Goal: Task Accomplishment & Management: Complete application form

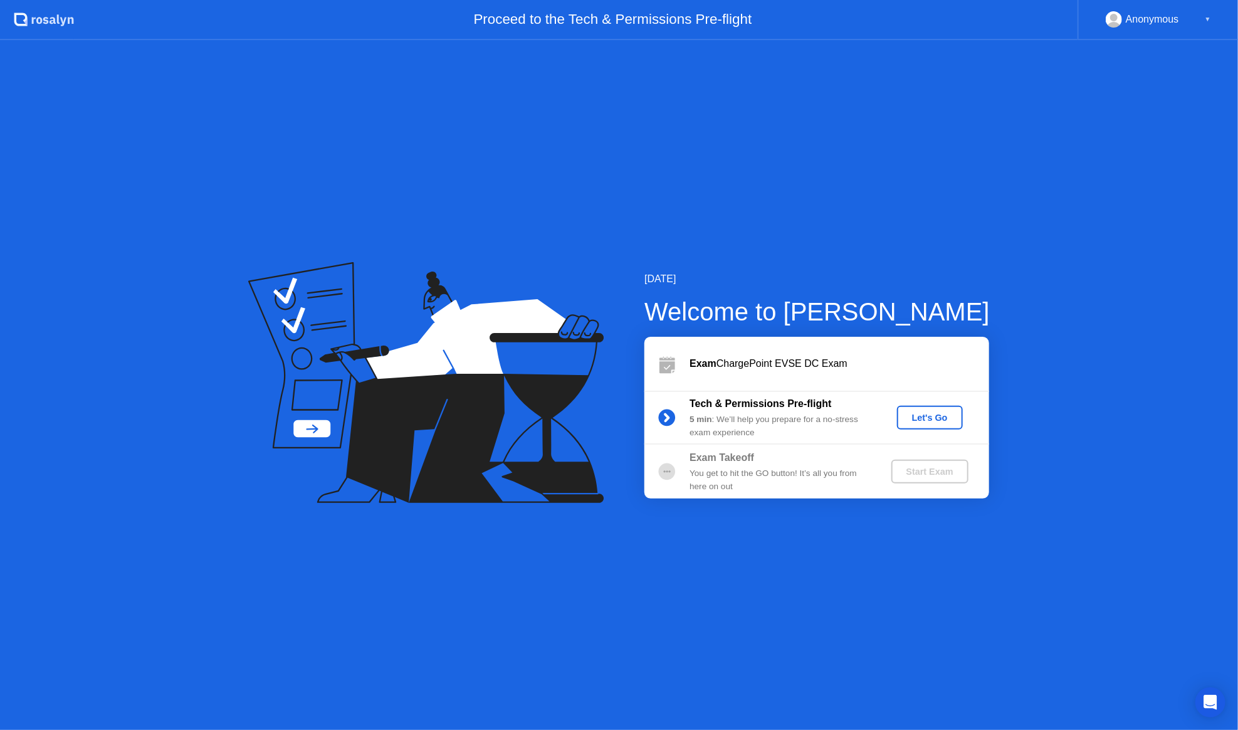
click at [923, 413] on div "Let's Go" at bounding box center [930, 418] width 56 height 10
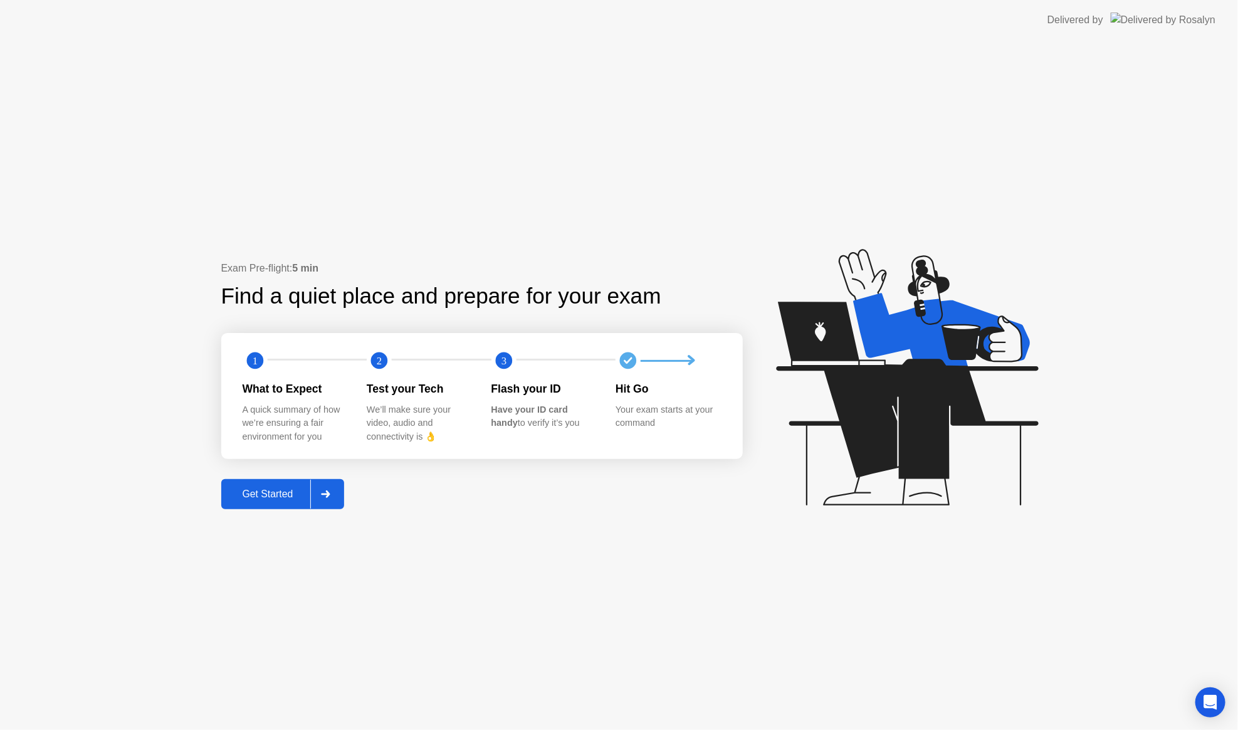
click at [277, 502] on button "Get Started" at bounding box center [283, 494] width 124 height 30
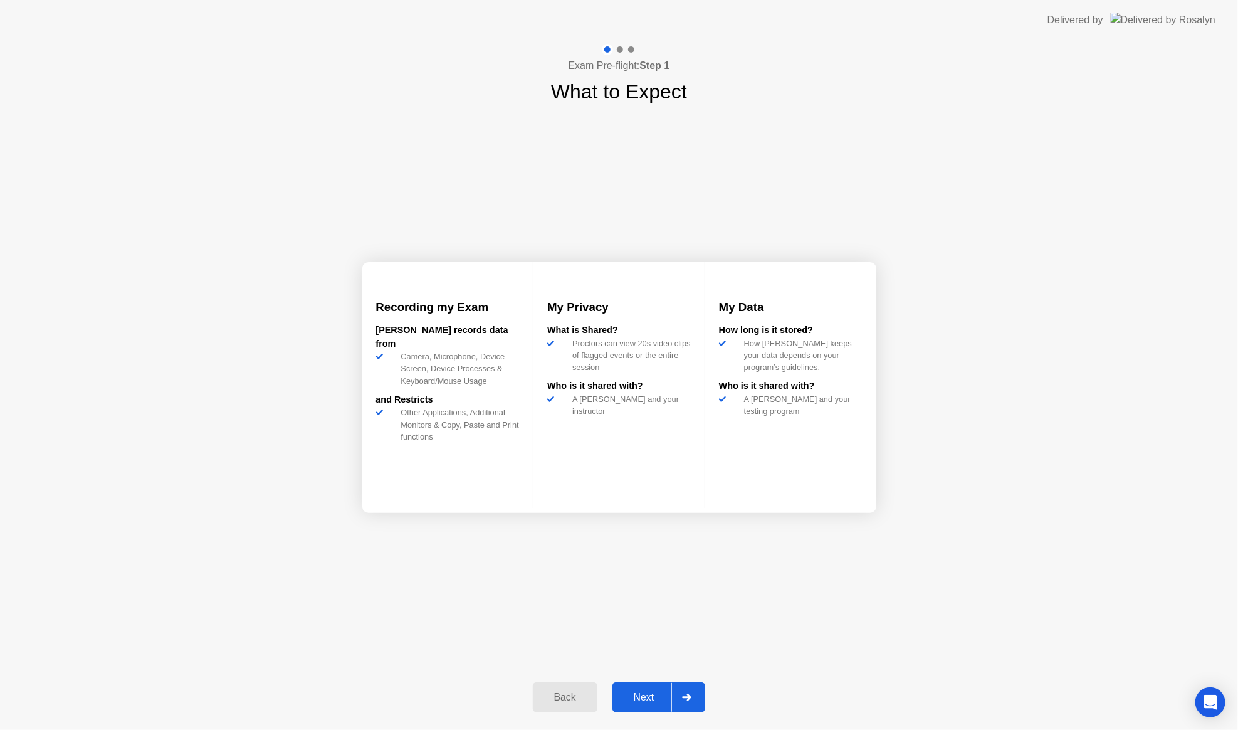
click at [648, 703] on div "Next" at bounding box center [644, 697] width 56 height 11
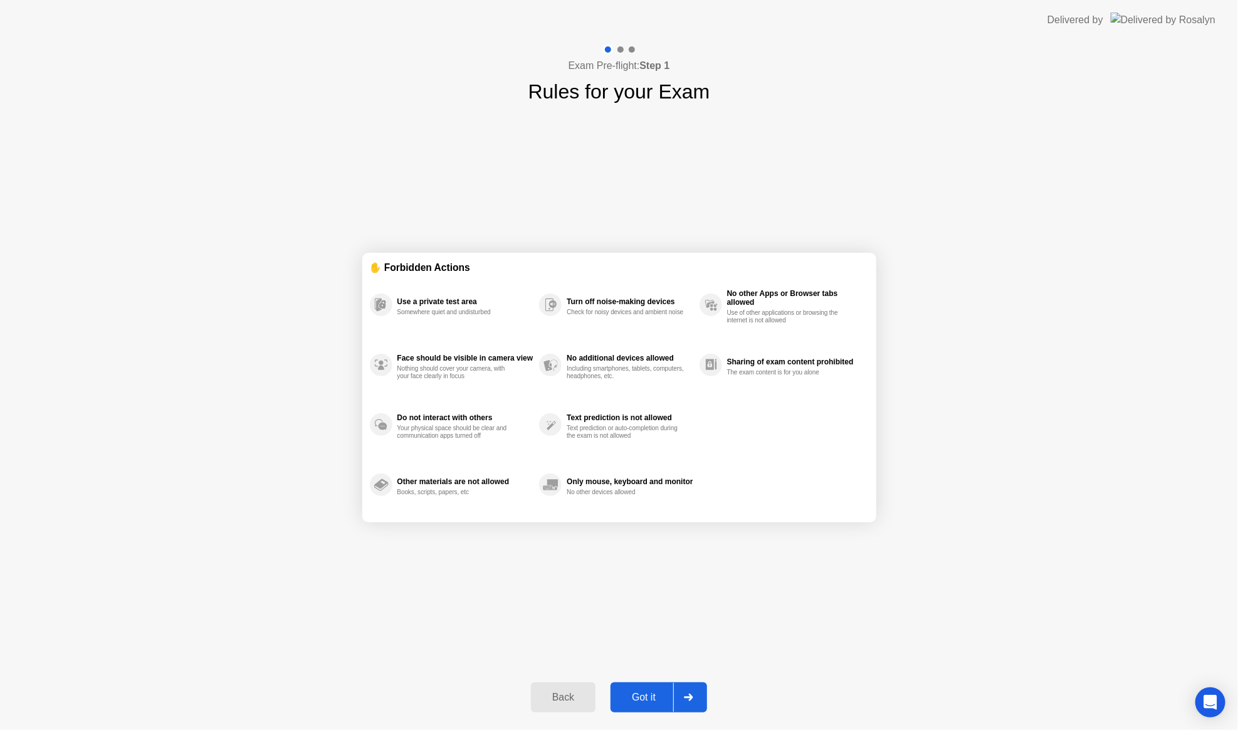
click at [652, 700] on div "Got it" at bounding box center [643, 697] width 59 height 11
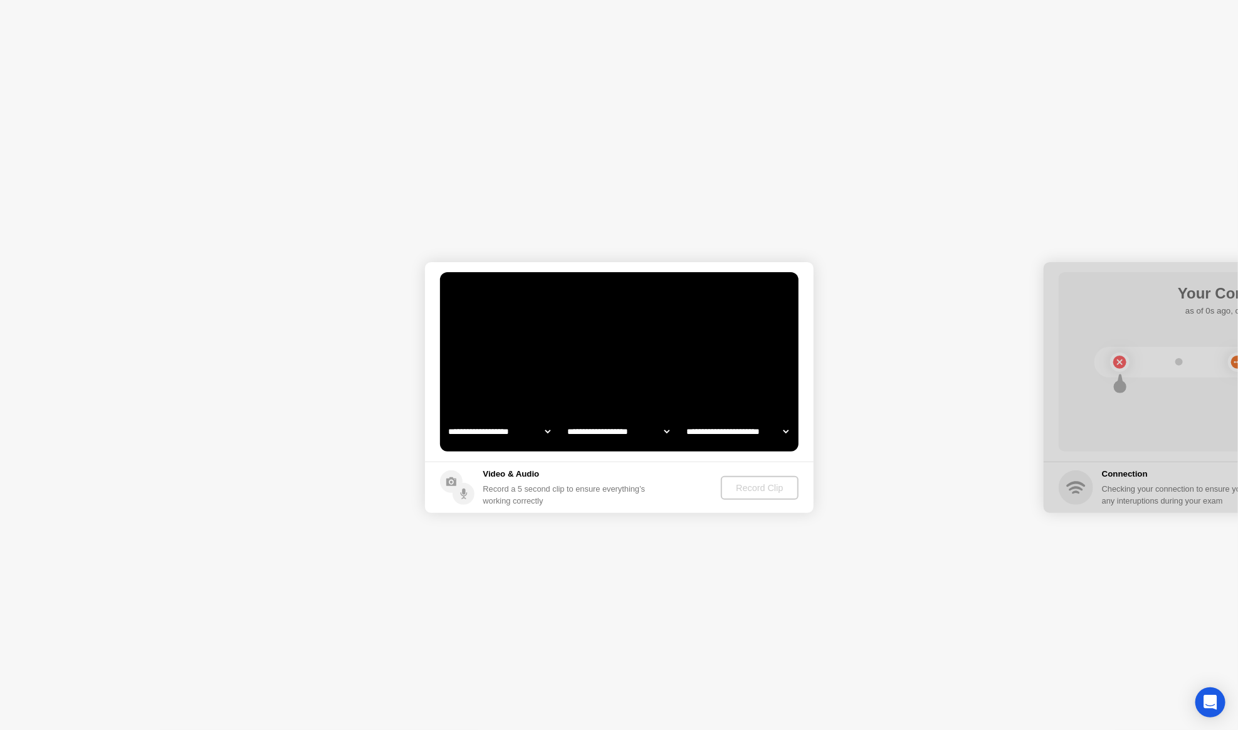
select select "**********"
select select "*******"
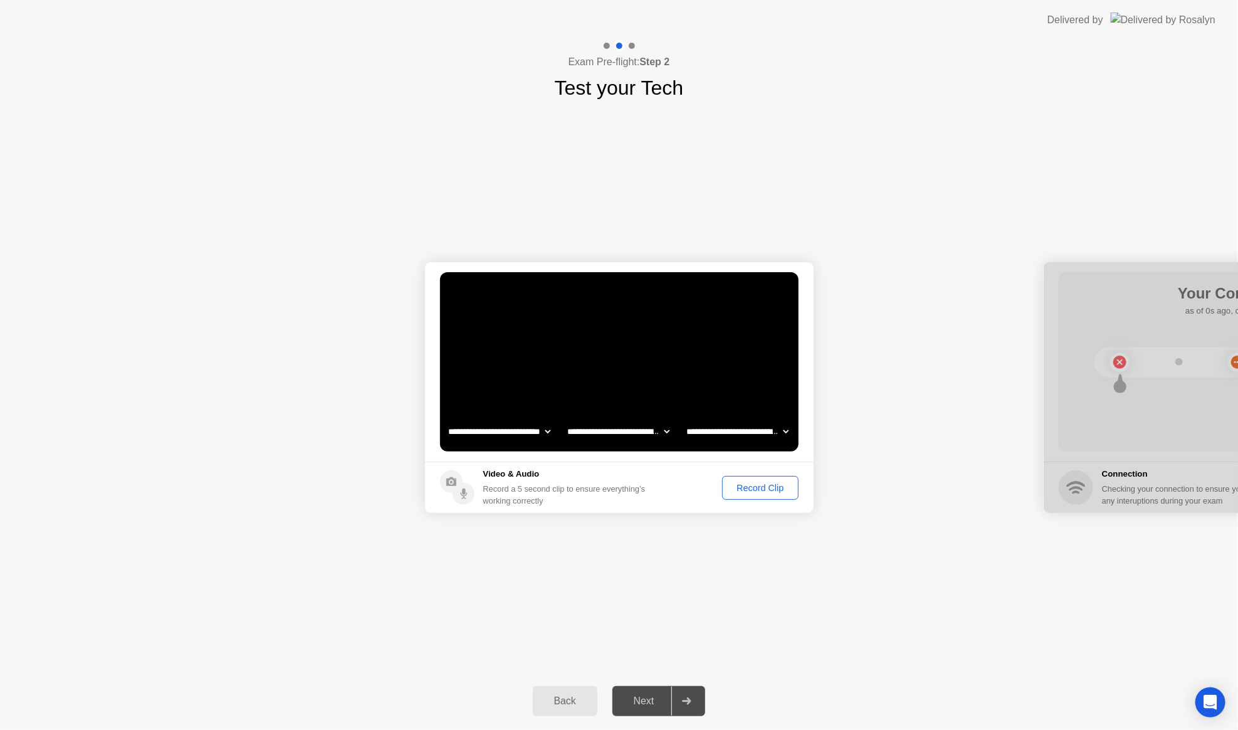
click at [769, 493] on div "Record Clip" at bounding box center [760, 488] width 67 height 10
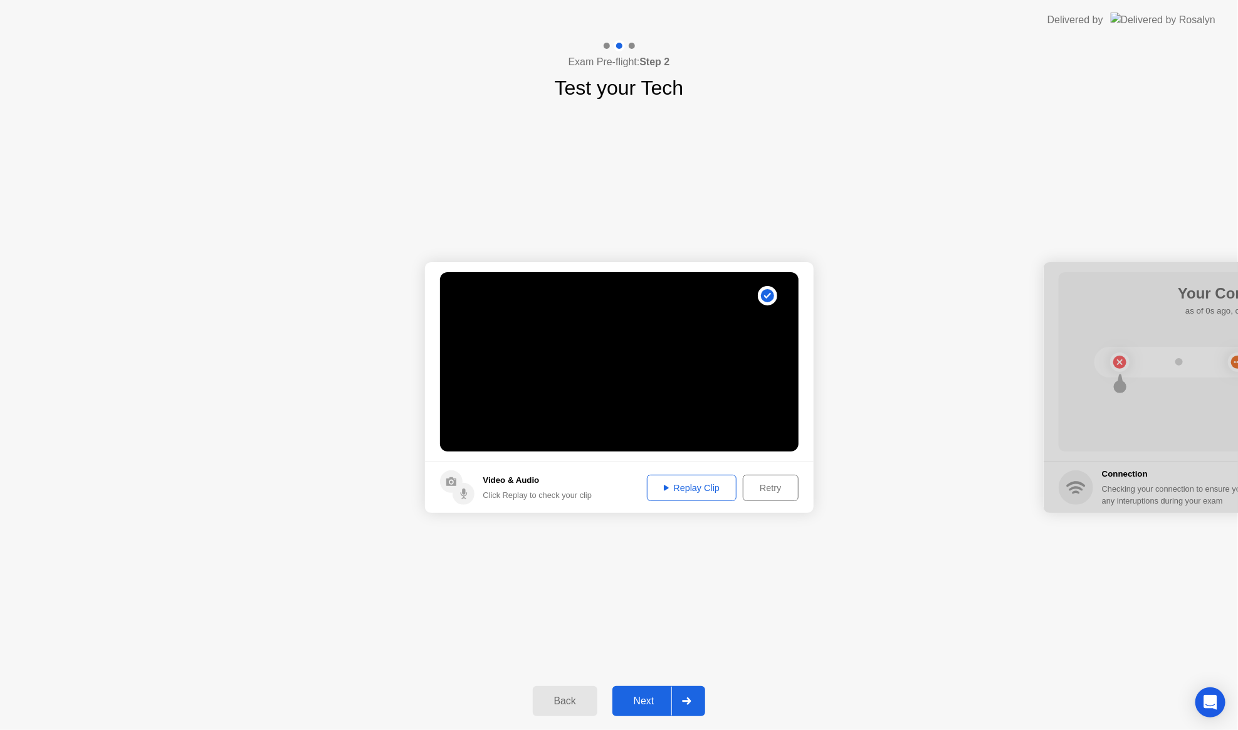
click at [679, 485] on div "Replay Clip" at bounding box center [692, 488] width 82 height 10
click at [646, 700] on div "Next" at bounding box center [644, 700] width 56 height 11
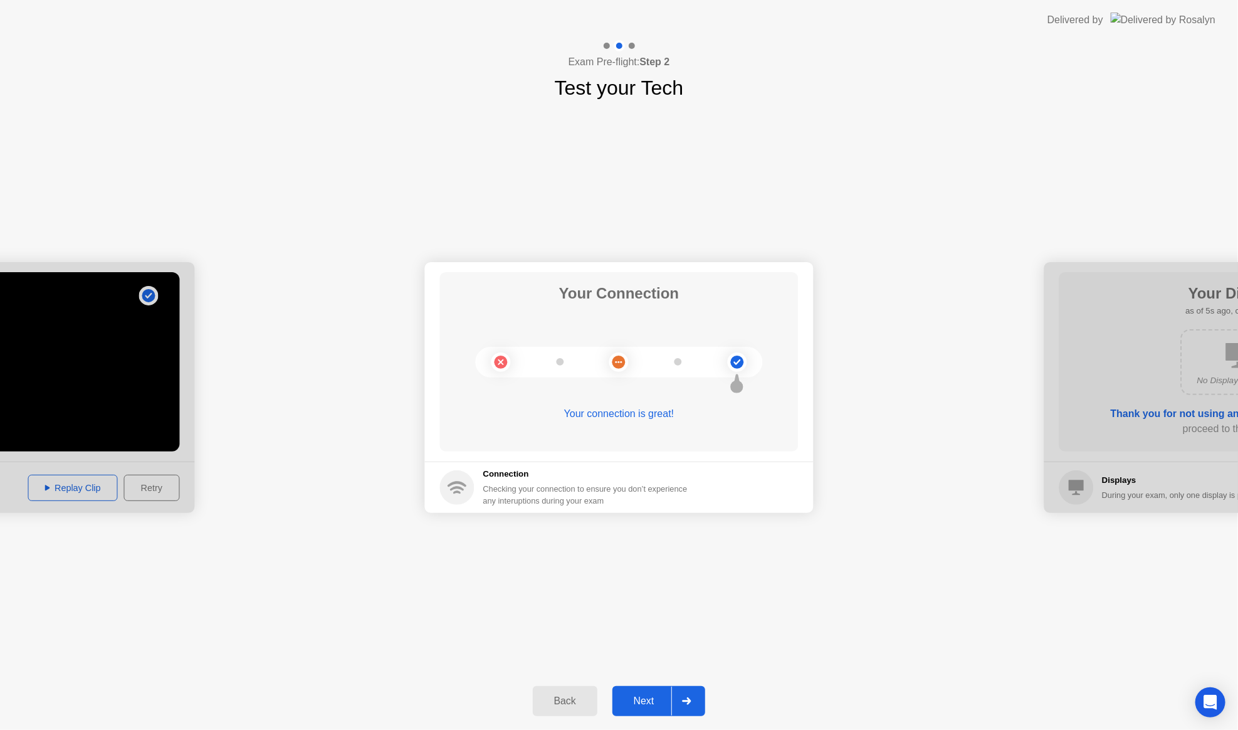
click at [647, 700] on div "Next" at bounding box center [644, 700] width 56 height 11
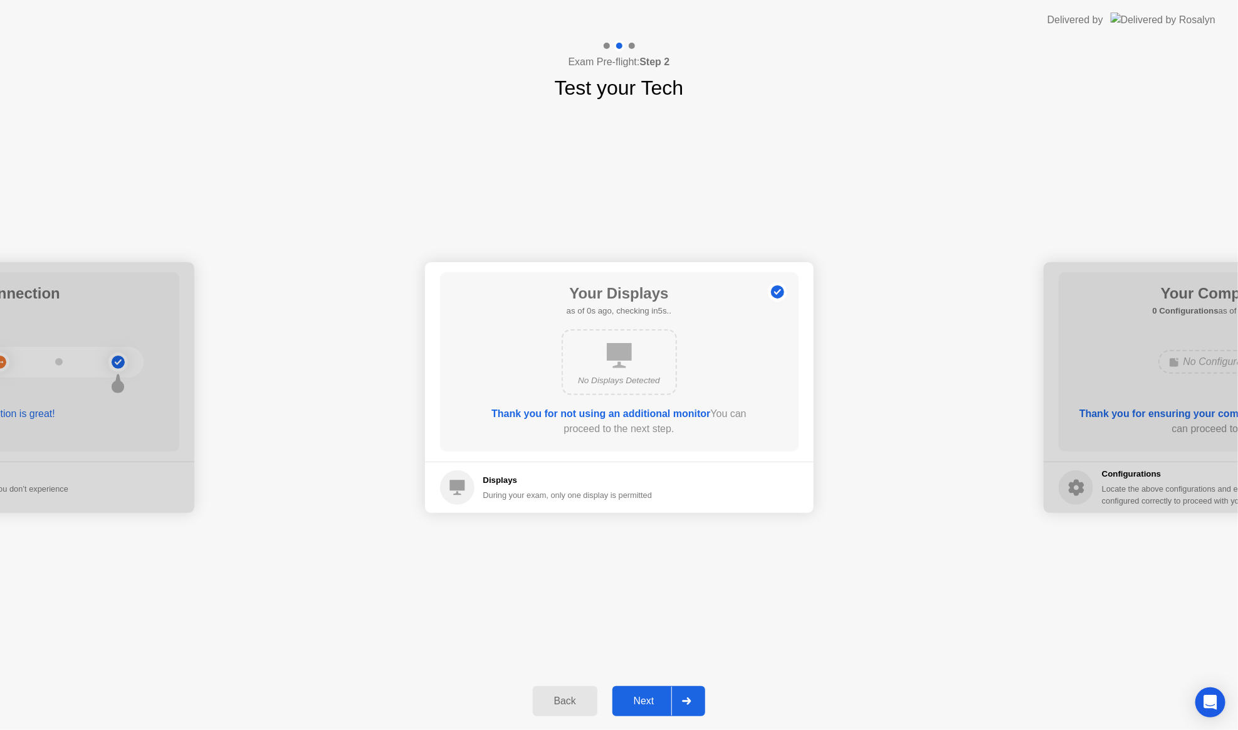
click at [647, 700] on div "Next" at bounding box center [644, 700] width 56 height 11
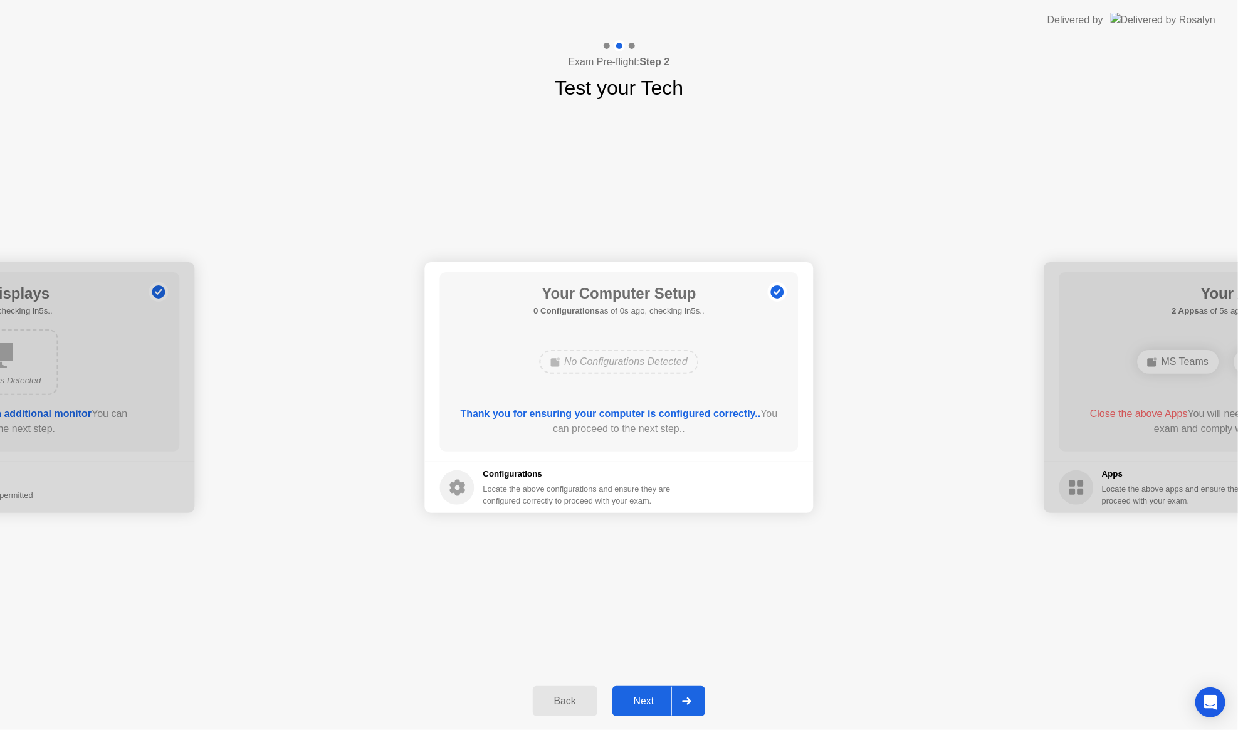
click at [648, 700] on div "Next" at bounding box center [644, 700] width 56 height 11
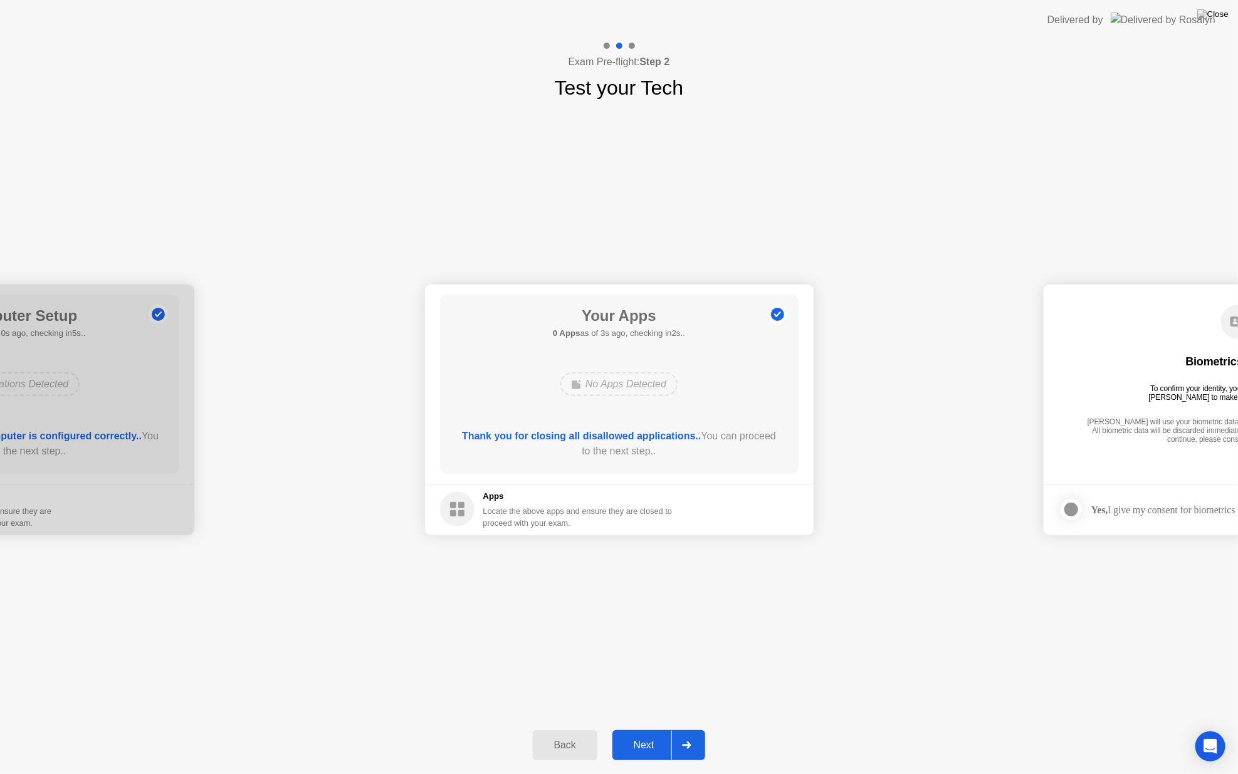
click at [650, 729] on div "Next" at bounding box center [644, 745] width 56 height 11
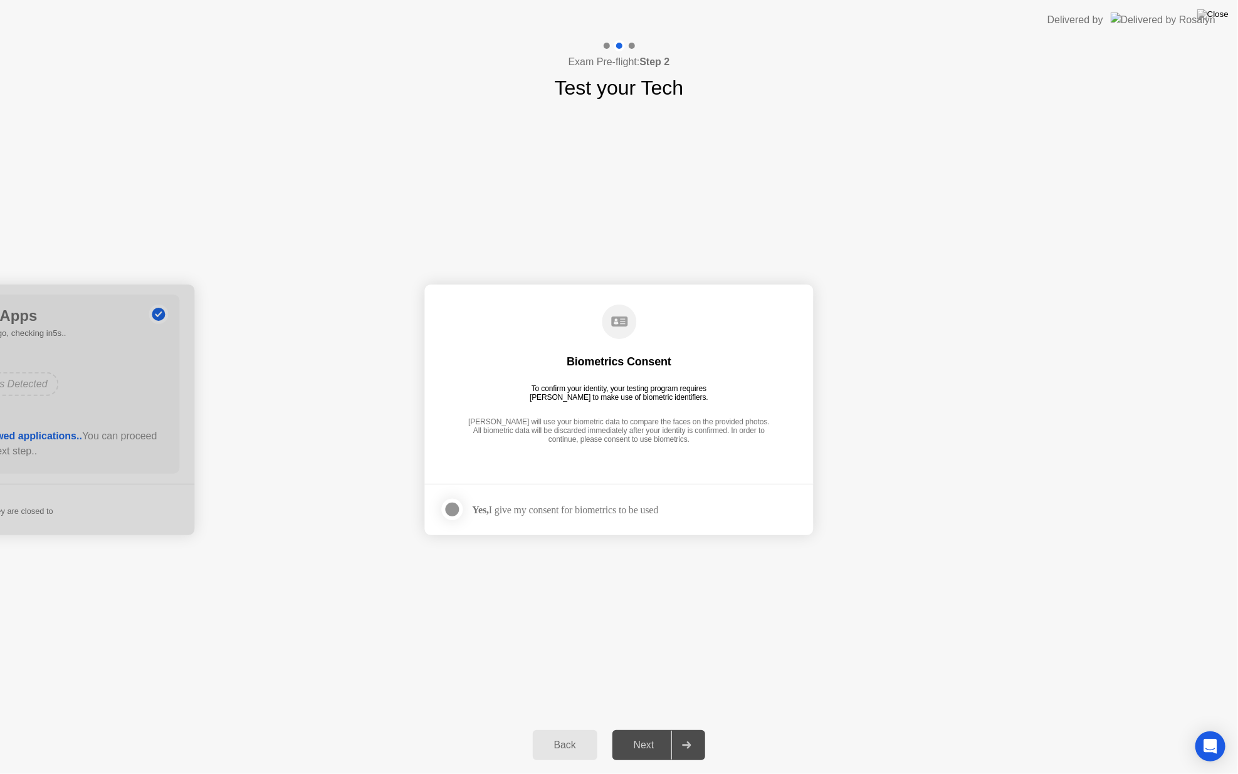
click at [650, 729] on div "Next" at bounding box center [644, 745] width 56 height 11
click at [450, 506] on div at bounding box center [452, 509] width 15 height 15
click at [641, 729] on div "Next" at bounding box center [644, 745] width 56 height 11
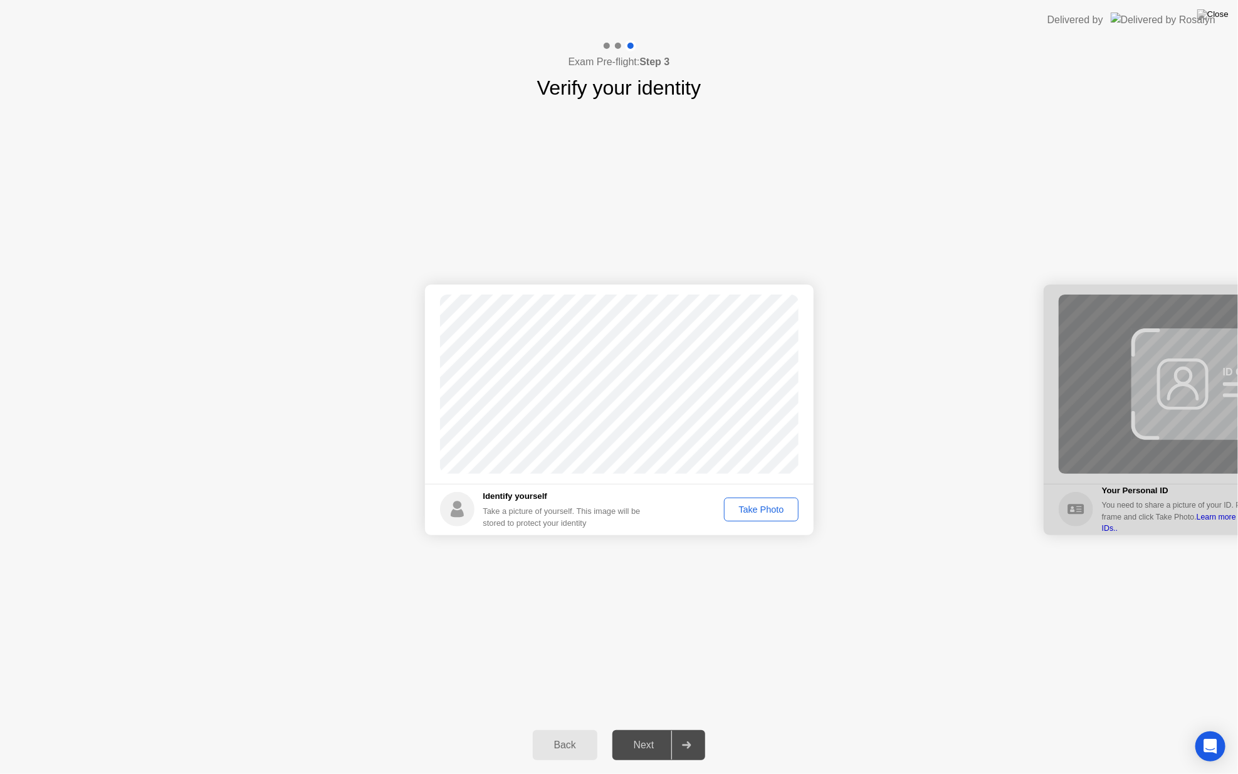
click at [746, 512] on div "Take Photo" at bounding box center [761, 510] width 65 height 10
click at [627, 729] on div "Next" at bounding box center [644, 745] width 56 height 11
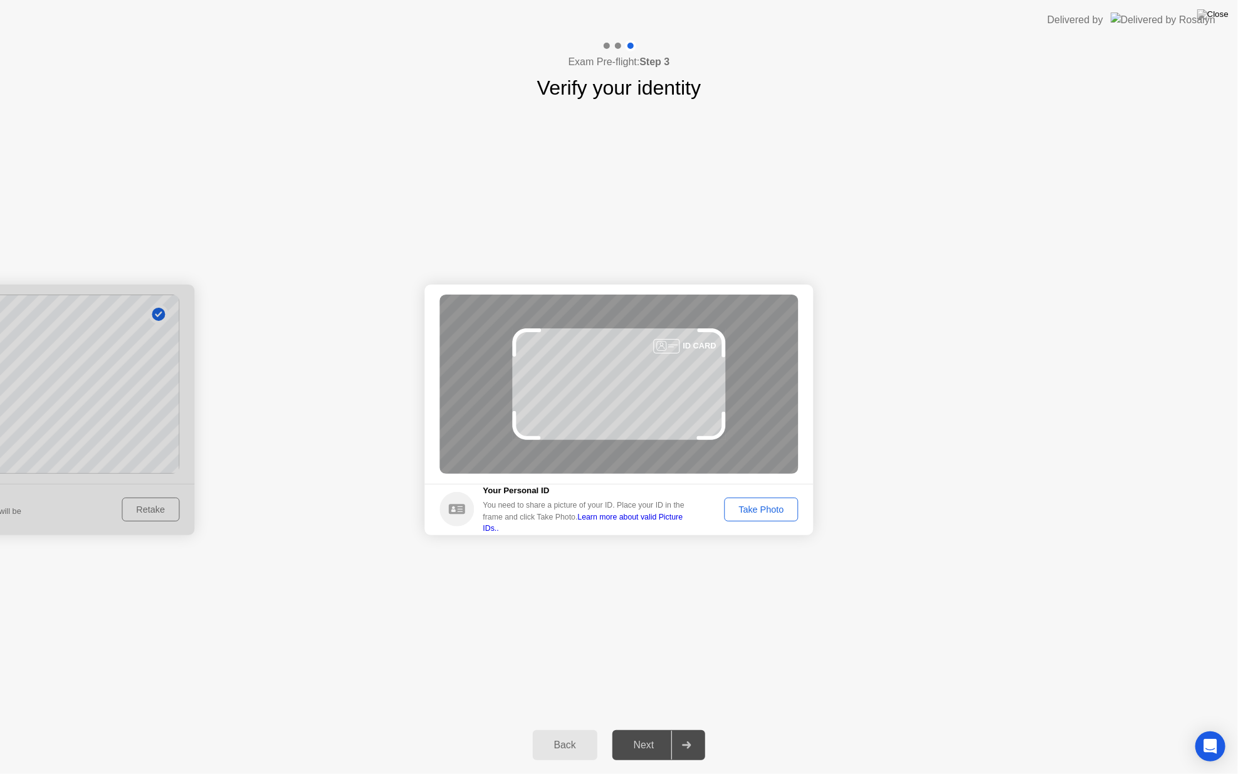
click at [759, 510] on div "Take Photo" at bounding box center [761, 510] width 65 height 10
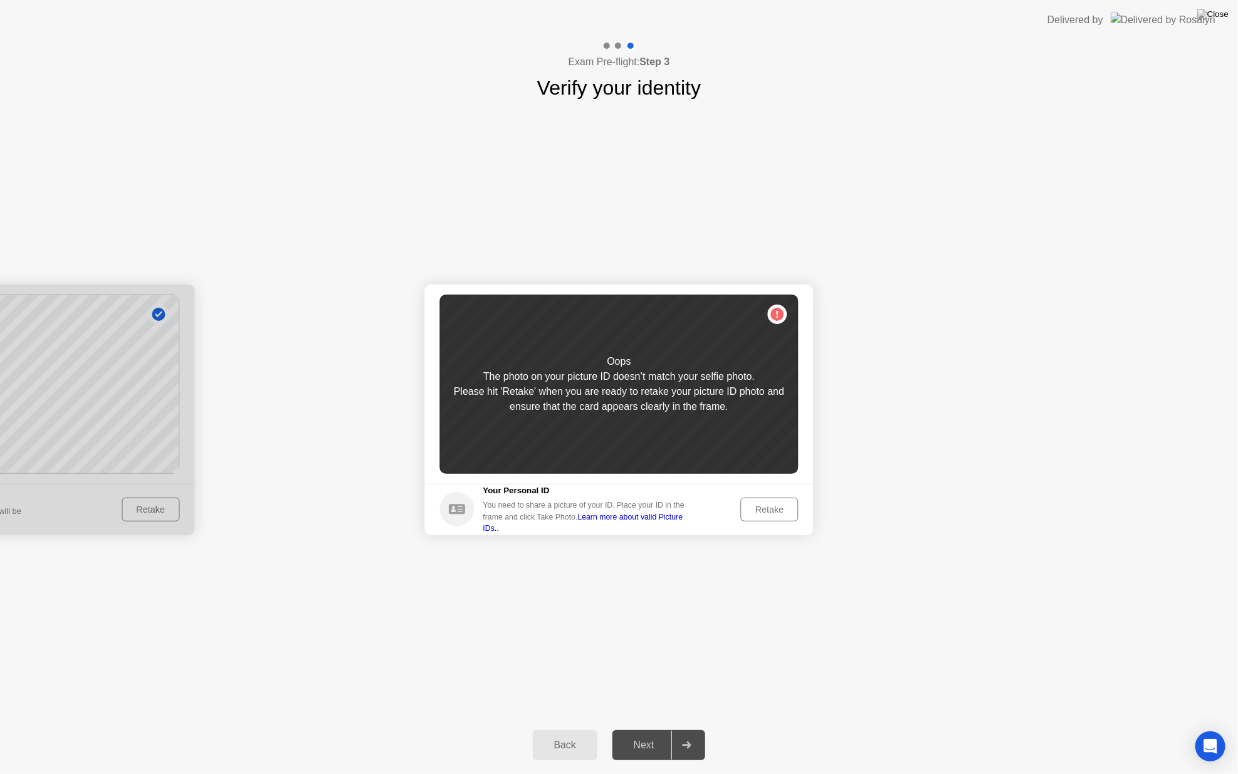
click at [781, 509] on div "Retake" at bounding box center [770, 510] width 49 height 10
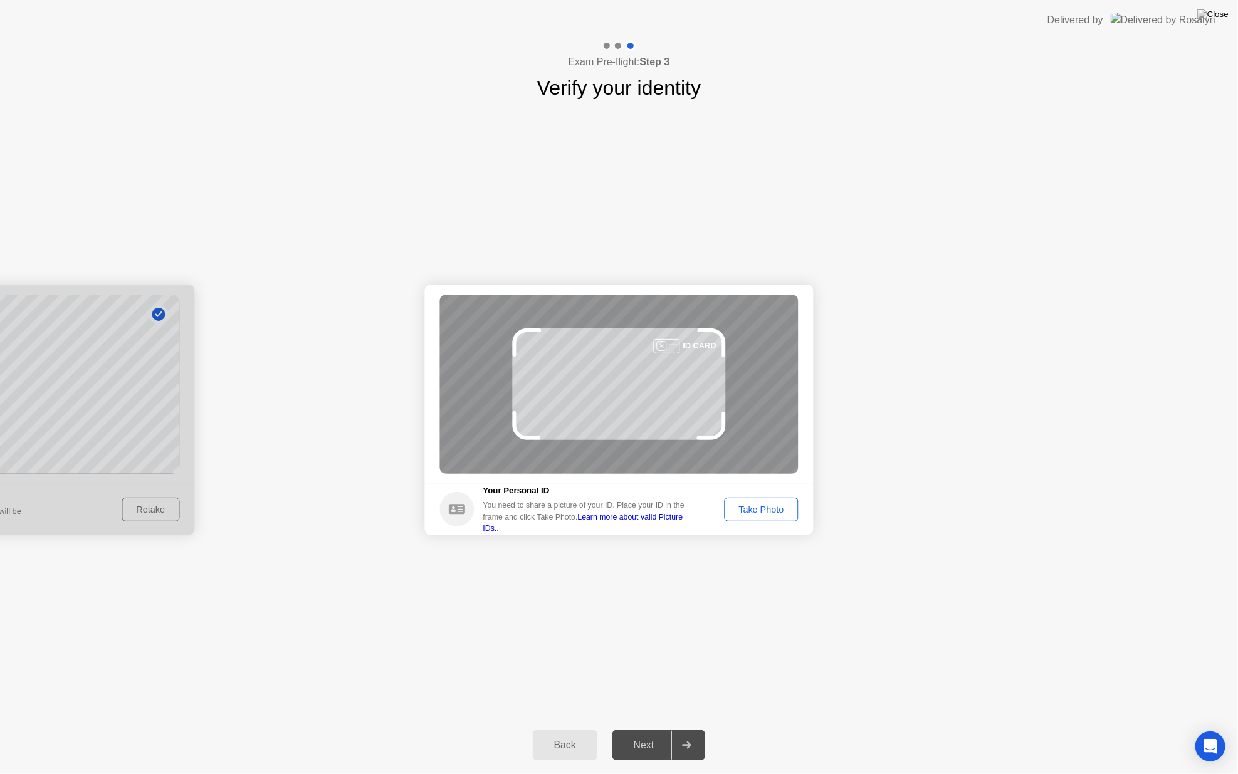
click at [769, 514] on div "Take Photo" at bounding box center [761, 510] width 65 height 10
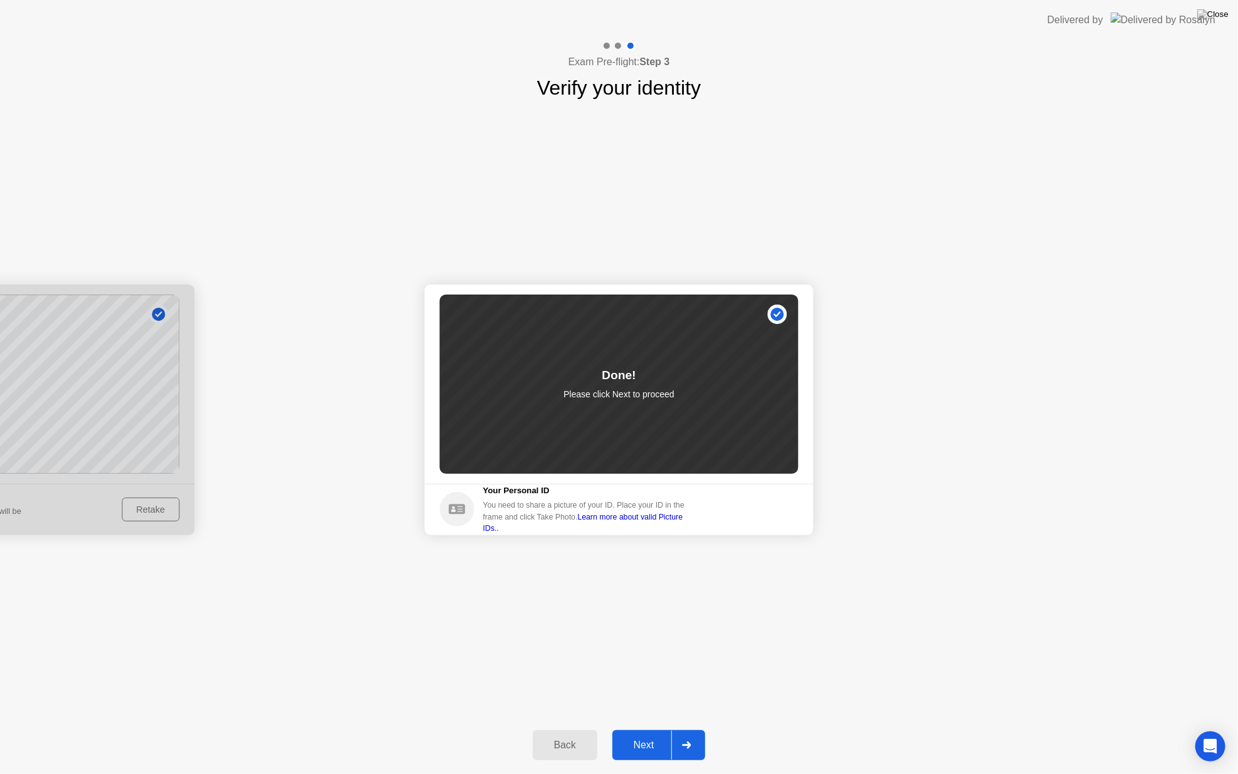
click at [653, 729] on div "Next" at bounding box center [644, 745] width 56 height 11
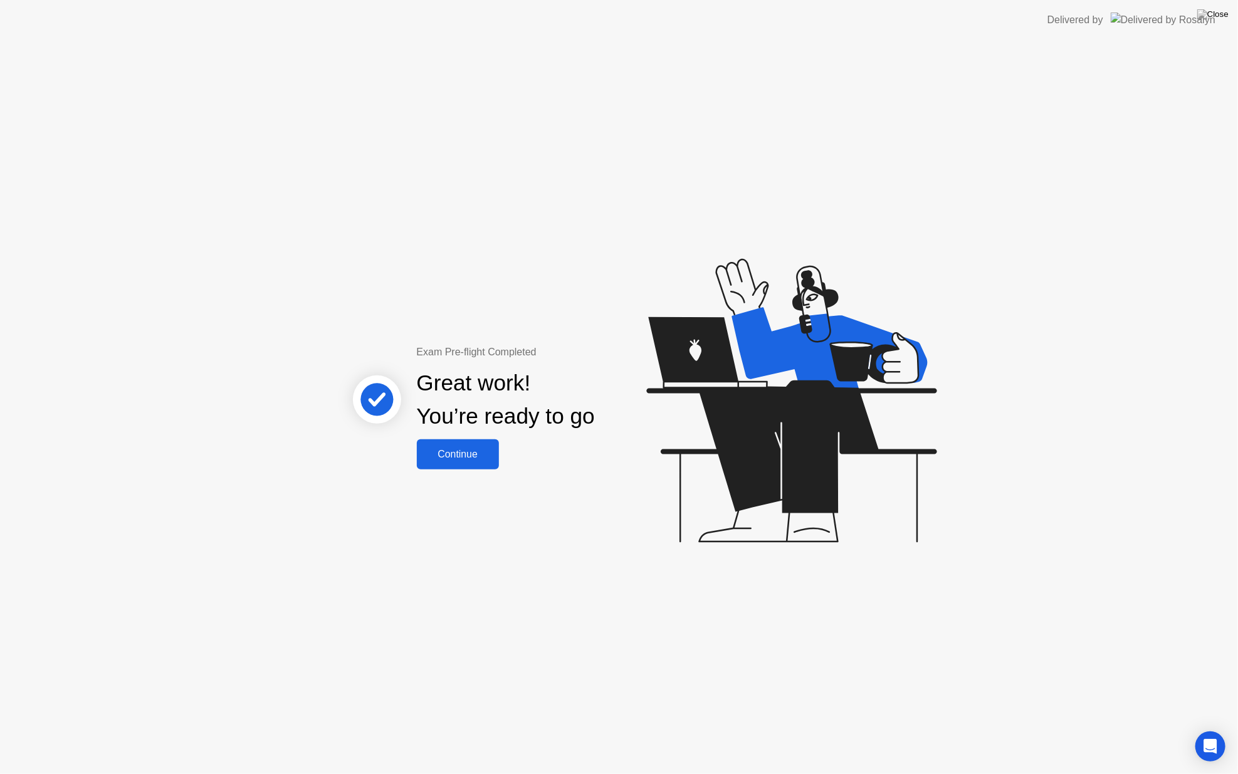
click at [472, 452] on div "Continue" at bounding box center [458, 454] width 75 height 11
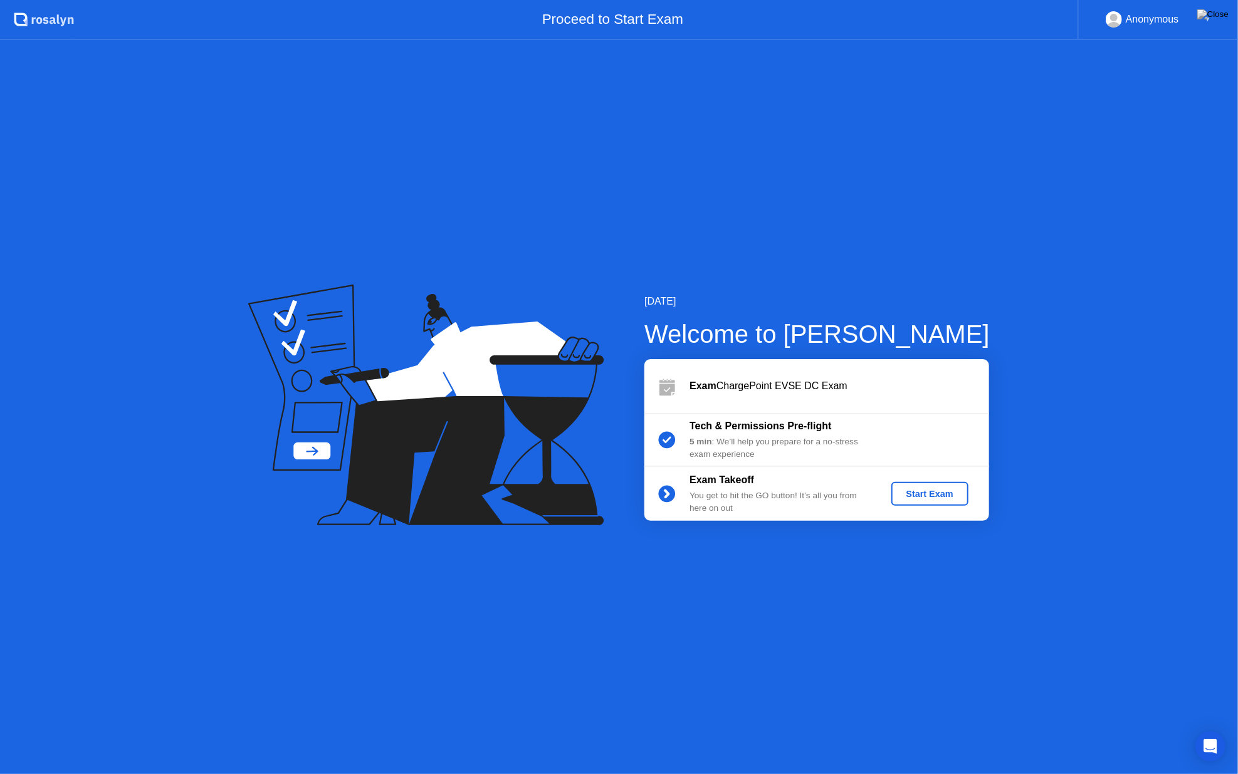
click at [905, 498] on div "Start Exam" at bounding box center [930, 494] width 67 height 10
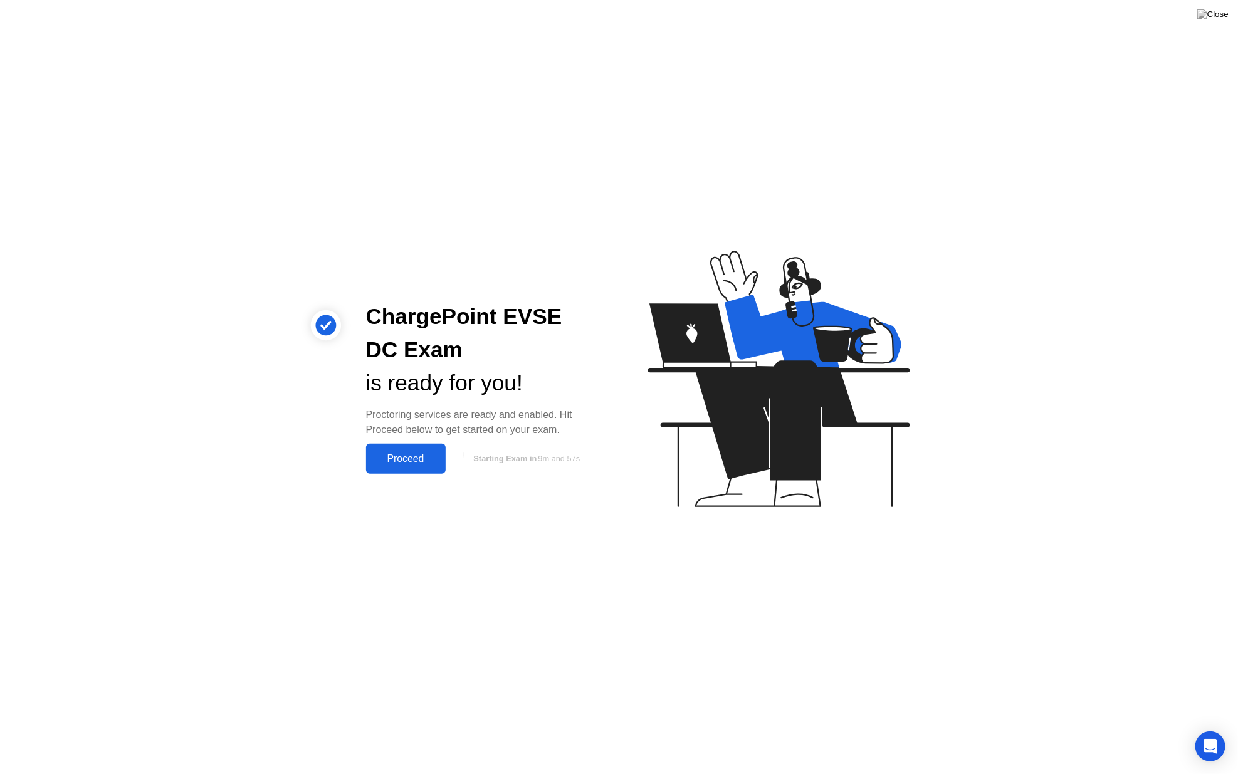
click at [417, 468] on button "Proceed" at bounding box center [406, 459] width 80 height 30
